Goal: Transaction & Acquisition: Purchase product/service

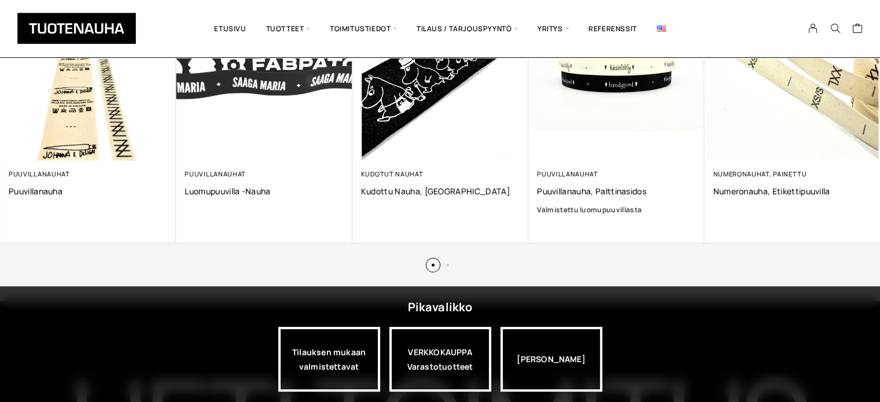
scroll to position [3049, 0]
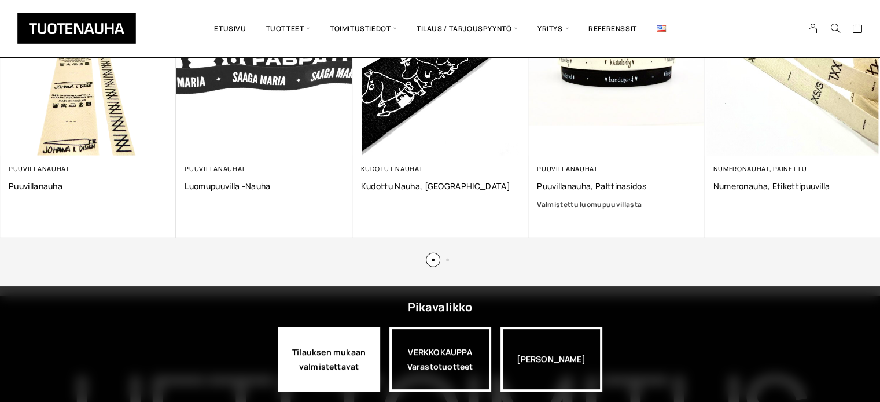
click at [296, 361] on div "Tilauksen mukaan valmistettavat" at bounding box center [329, 359] width 102 height 65
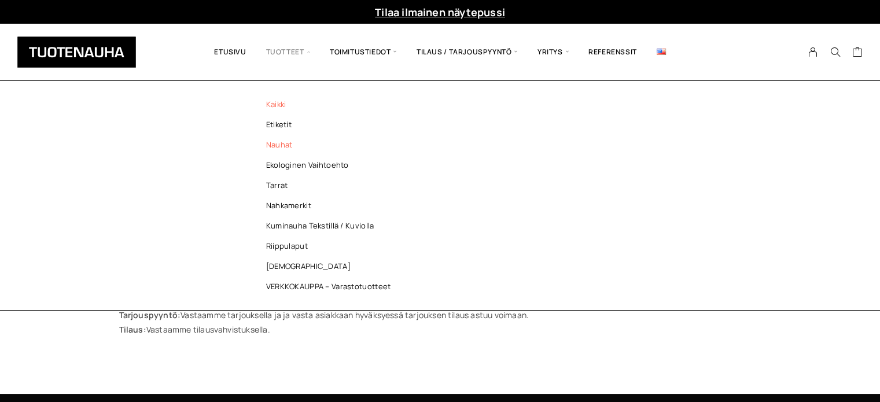
click at [283, 144] on link "Nauhat" at bounding box center [332, 145] width 168 height 20
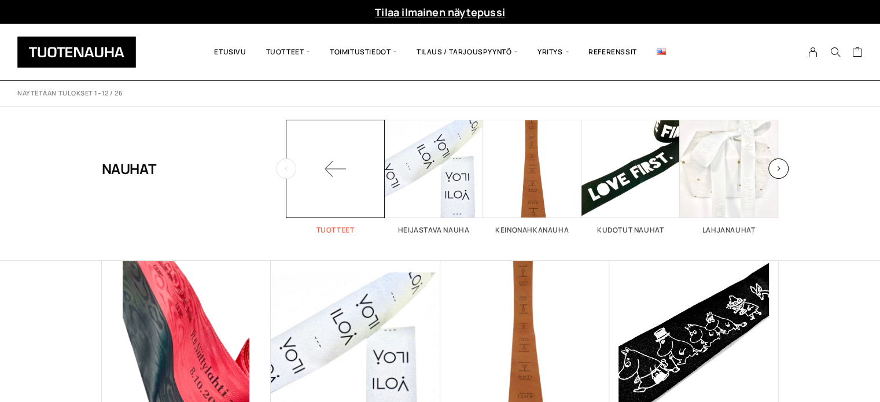
click at [332, 165] on span at bounding box center [336, 169] width 98 height 98
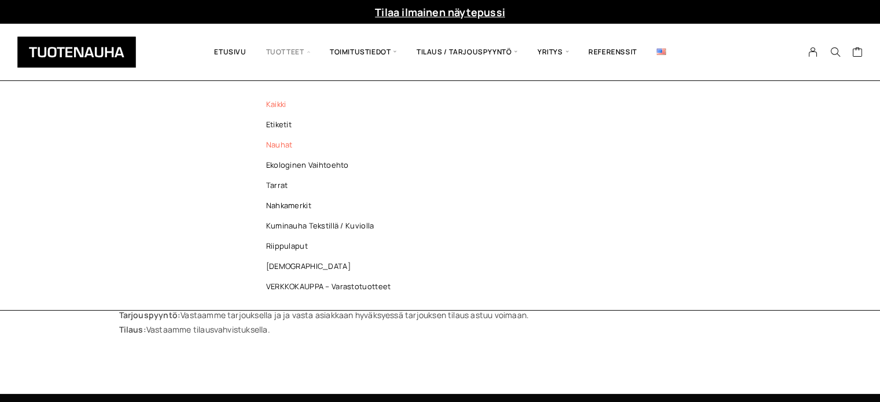
click at [285, 146] on link "Nauhat" at bounding box center [332, 145] width 168 height 20
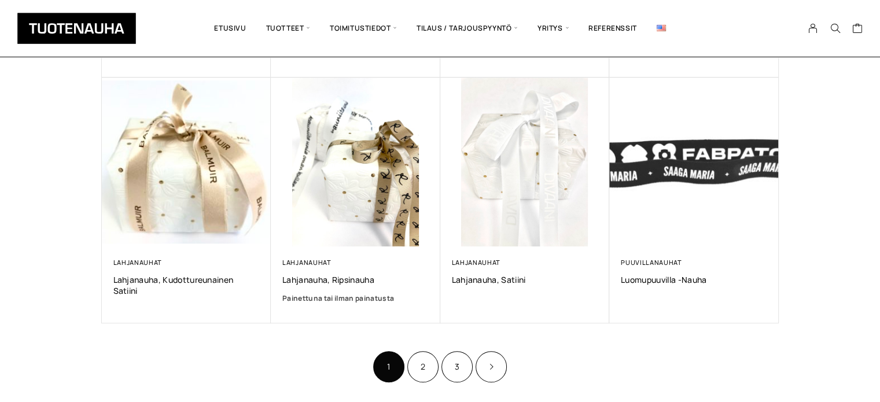
scroll to position [684, 0]
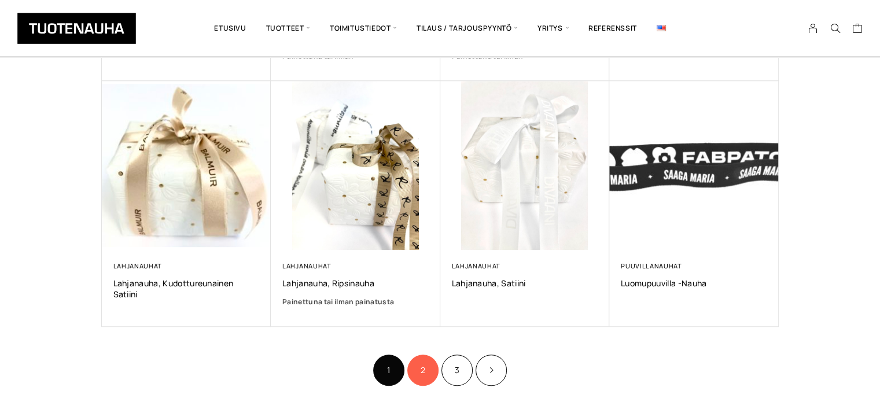
click at [422, 373] on link "2" at bounding box center [422, 370] width 31 height 31
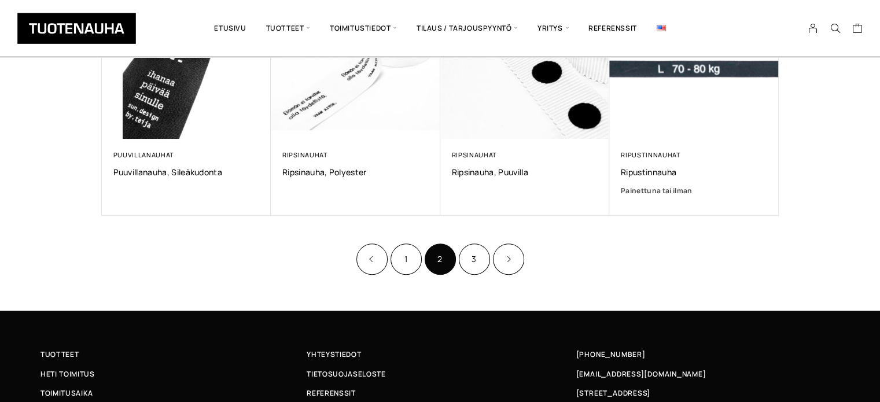
scroll to position [787, 0]
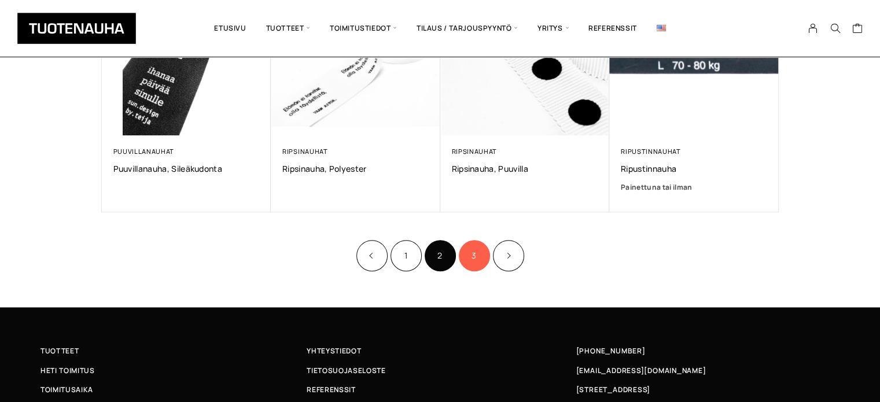
click at [471, 254] on link "3" at bounding box center [474, 255] width 31 height 31
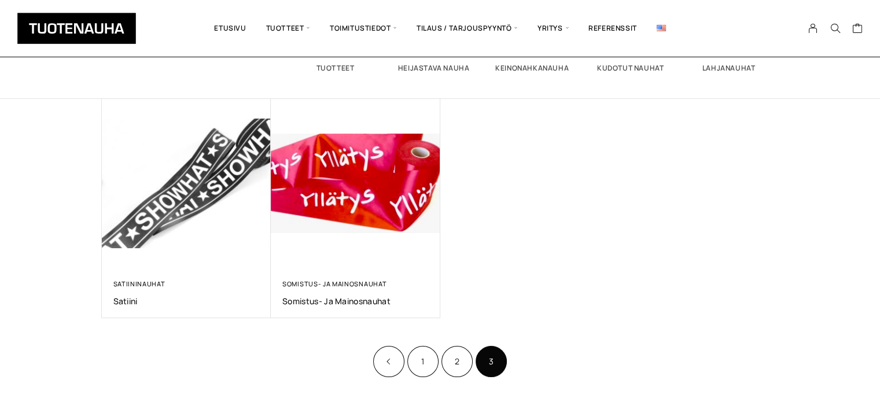
scroll to position [156, 0]
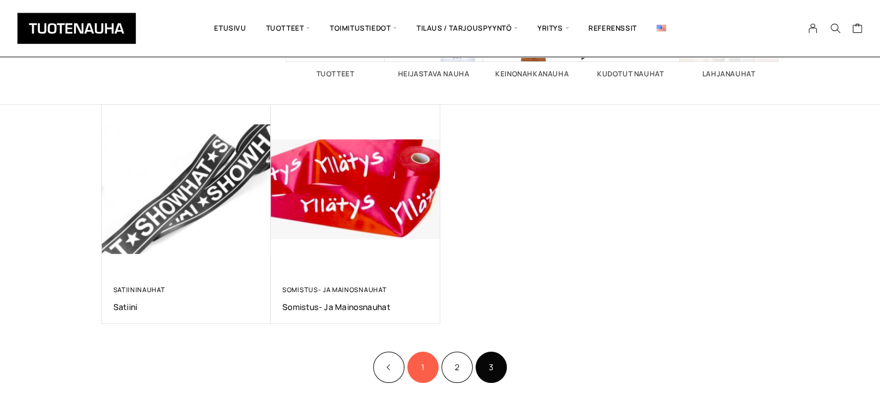
click at [417, 359] on link "1" at bounding box center [422, 367] width 31 height 31
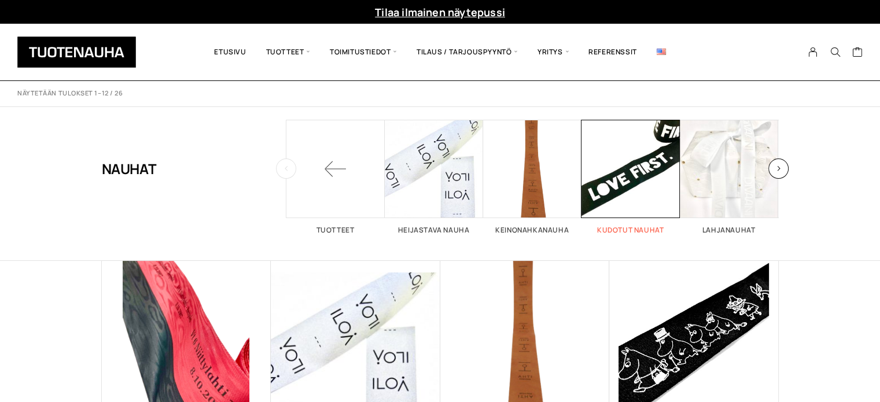
click at [619, 173] on span "Visit product category Kudotut nauhat" at bounding box center [631, 169] width 98 height 98
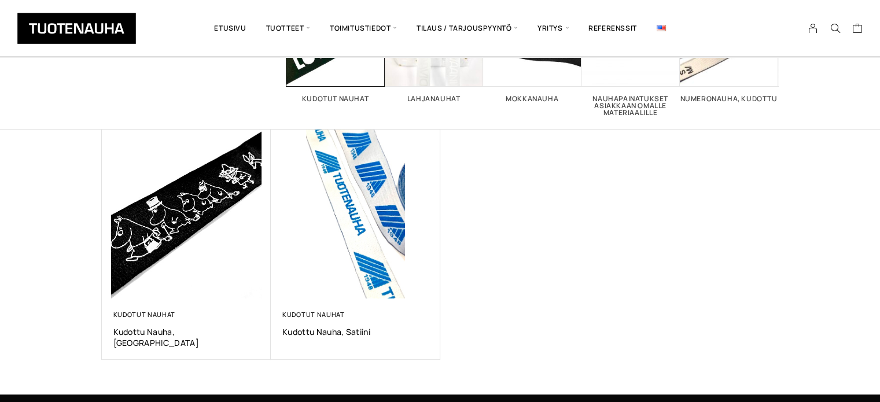
scroll to position [133, 0]
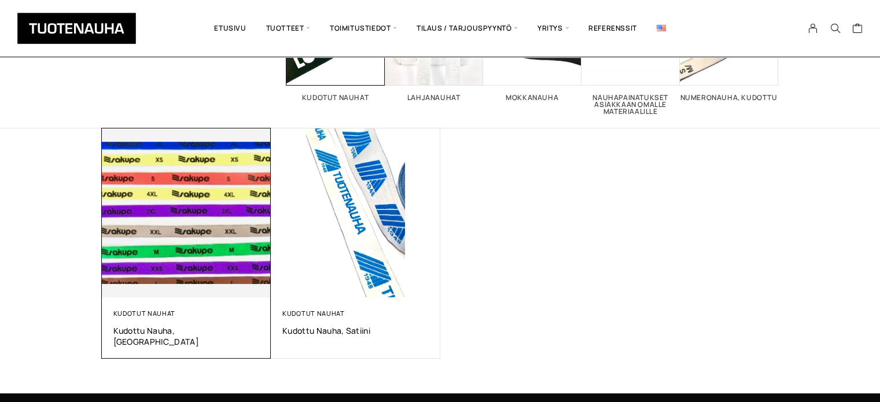
click at [194, 312] on div "Kudotut nauhat" at bounding box center [186, 313] width 146 height 9
click at [163, 311] on link "Kudotut nauhat" at bounding box center [144, 313] width 63 height 9
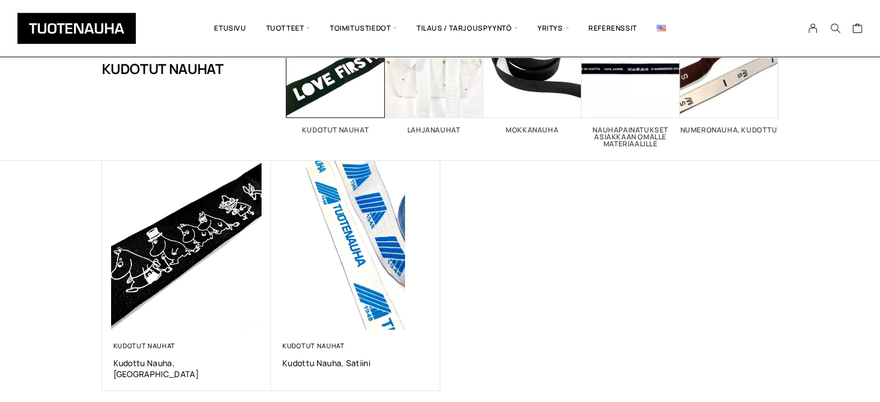
scroll to position [101, 0]
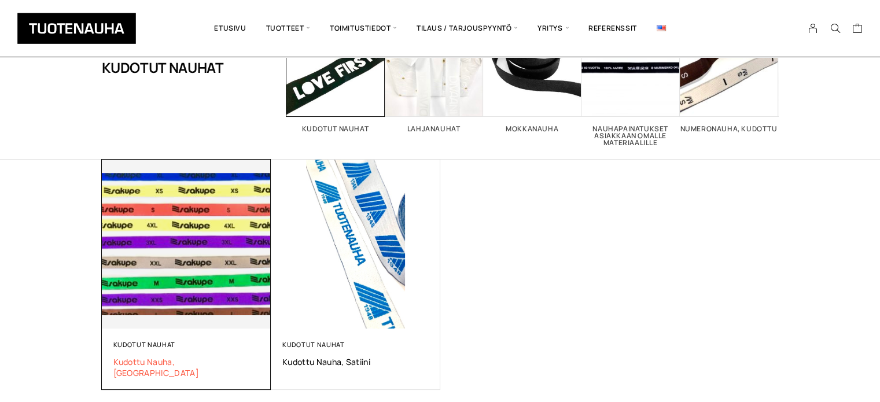
click at [169, 361] on span "Kudottu nauha, [GEOGRAPHIC_DATA]" at bounding box center [186, 368] width 146 height 22
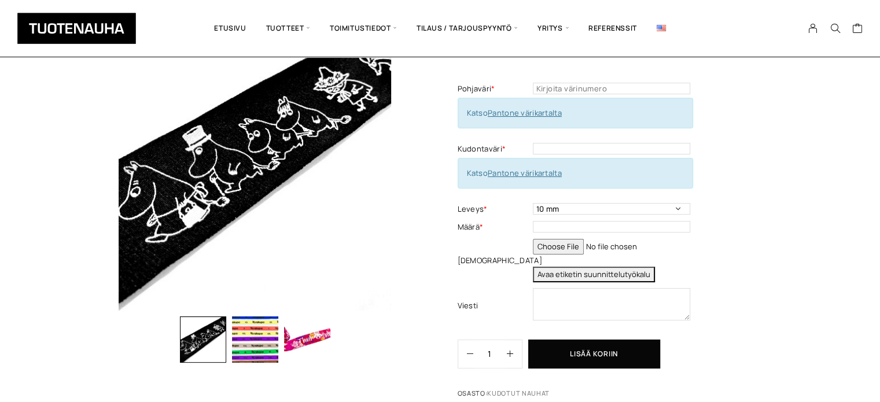
scroll to position [90, 0]
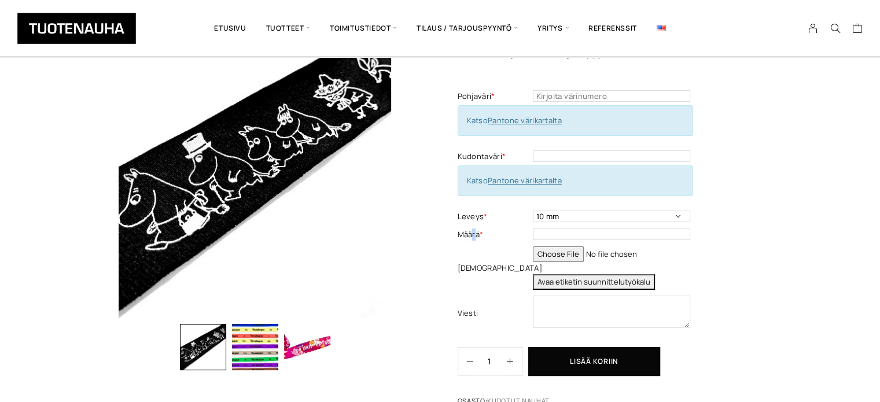
click at [475, 231] on label "Määrä *" at bounding box center [494, 235] width 72 height 12
click at [551, 236] on input "text" at bounding box center [611, 235] width 157 height 12
click at [515, 122] on link "Pantone värikartalta" at bounding box center [525, 120] width 74 height 10
click at [585, 94] on input "text" at bounding box center [611, 96] width 157 height 12
type input "7541"
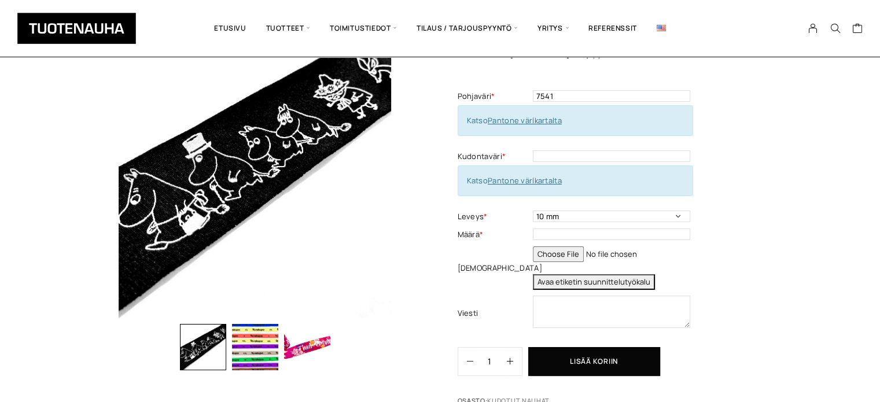
click at [528, 178] on link "Pantone värikartalta" at bounding box center [525, 180] width 74 height 10
click at [556, 155] on input "text" at bounding box center [611, 156] width 157 height 12
type input "2415"
click at [796, 163] on div "Kudottu nauha, Damask Lisää koriin ja valitse tarjouspyyntö / lisätilaus Pohjav…" at bounding box center [440, 313] width 880 height 603
click at [560, 233] on input "text" at bounding box center [611, 235] width 157 height 12
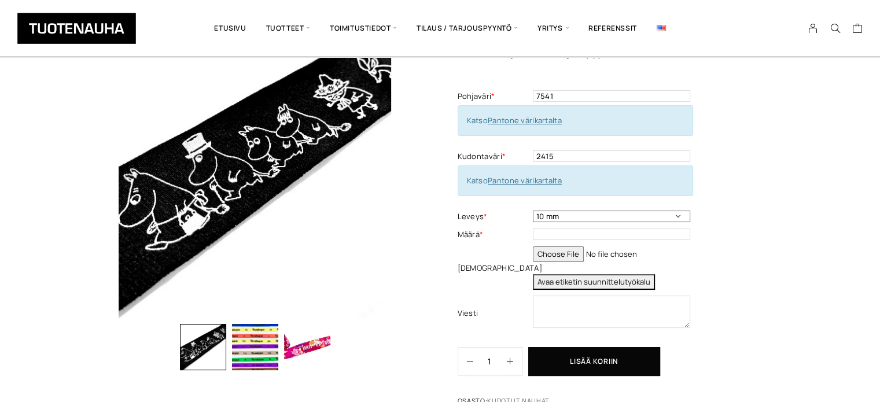
click at [677, 215] on select "10 mm 15 mm 20 mm muu haluttu leveys kirjattuna viestikenttään" at bounding box center [611, 217] width 157 height 12
click at [533, 211] on select "10 mm 15 mm 20 mm muu haluttu leveys kirjattuna viestikenttään" at bounding box center [611, 217] width 157 height 12
click at [567, 233] on input "text" at bounding box center [611, 235] width 157 height 12
click at [483, 231] on span "*" at bounding box center [481, 234] width 3 height 10
click at [467, 234] on label "Määrä *" at bounding box center [494, 235] width 72 height 12
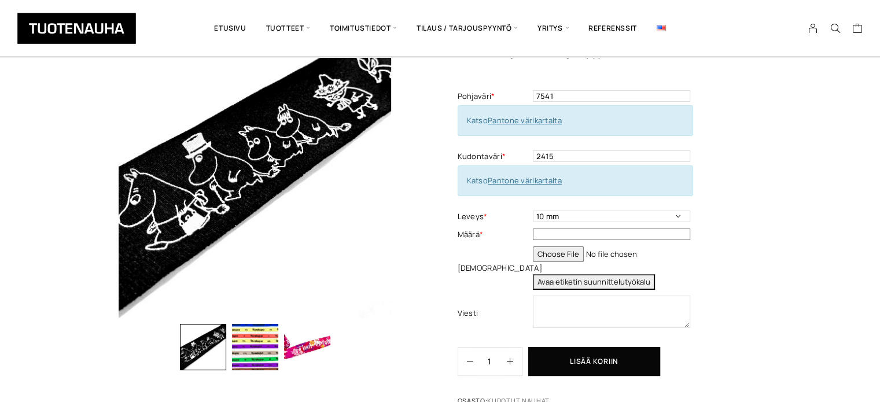
click at [553, 233] on input "text" at bounding box center [611, 235] width 157 height 12
click at [577, 249] on input "file" at bounding box center [611, 255] width 157 height 16
click at [600, 281] on button "Avaa etiketin suunnittelutyökalu" at bounding box center [594, 282] width 122 height 16
click at [557, 231] on input "text" at bounding box center [611, 235] width 157 height 12
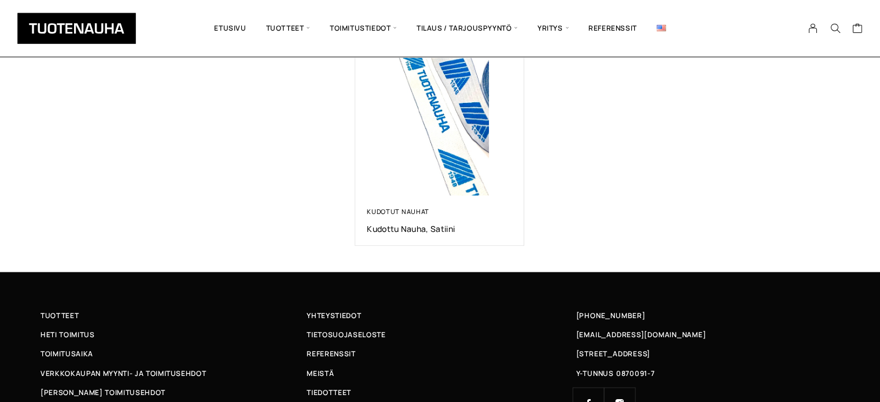
scroll to position [740, 0]
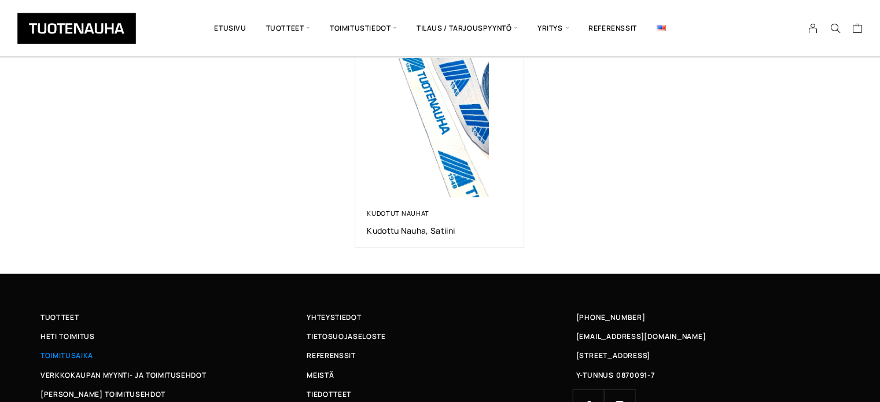
type input "50"
click at [75, 351] on span "Toimitusaika" at bounding box center [67, 356] width 53 height 12
